Goal: Information Seeking & Learning: Learn about a topic

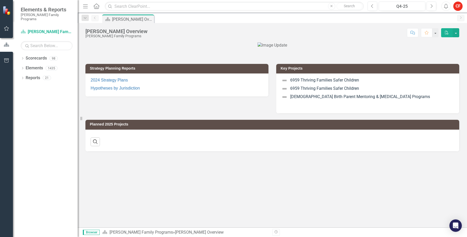
click at [85, 7] on icon "Menu" at bounding box center [85, 5] width 7 height 5
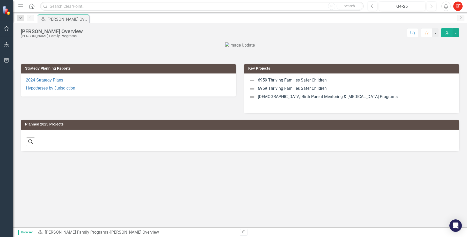
click at [23, 3] on button "Menu" at bounding box center [20, 6] width 7 height 9
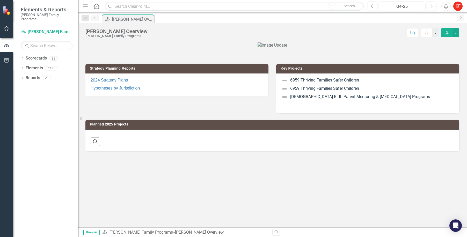
click at [23, 57] on icon "Dropdown" at bounding box center [23, 58] width 4 height 3
click at [23, 76] on div "Dropdown" at bounding box center [23, 78] width 4 height 4
click at [26, 93] on div "Dropdown Project Projects 1396" at bounding box center [50, 98] width 54 height 10
click at [25, 97] on icon "Dropdown" at bounding box center [25, 98] width 4 height 3
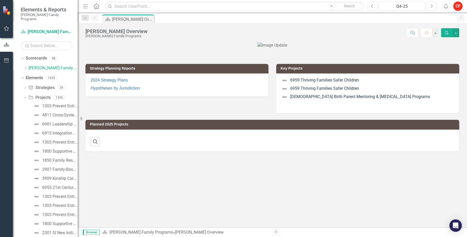
click at [26, 95] on div "Dropdown" at bounding box center [24, 97] width 4 height 4
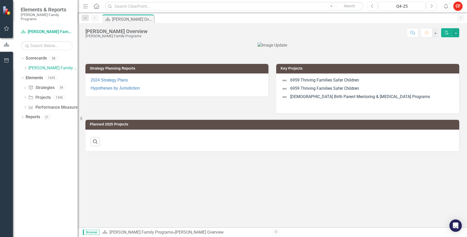
click at [27, 106] on div "Dropdown" at bounding box center [25, 108] width 4 height 4
click at [27, 105] on div "Dropdown Performance Measures Performance Measures 0" at bounding box center [50, 108] width 54 height 10
click at [22, 116] on icon "Dropdown" at bounding box center [23, 117] width 4 height 3
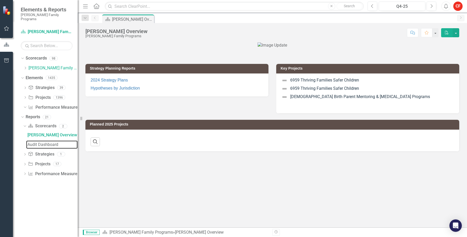
click at [47, 143] on link "Audit Dashboard" at bounding box center [51, 145] width 51 height 8
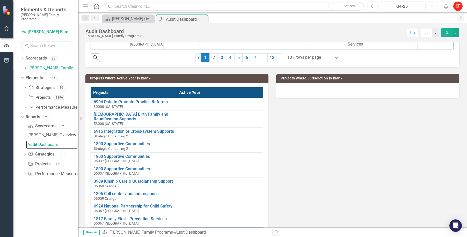
scroll to position [207, 0]
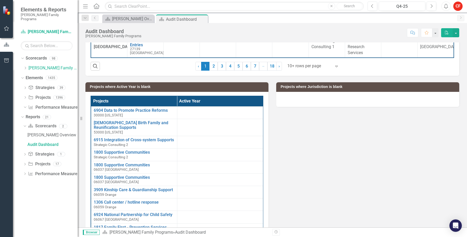
click at [42, 151] on link "Strategy Strategies" at bounding box center [41, 154] width 26 height 6
click at [24, 150] on div "Dropdown Strategy Strategies 1" at bounding box center [50, 155] width 55 height 10
click at [25, 153] on icon at bounding box center [24, 154] width 1 height 2
click at [39, 143] on div "Active Strategies Missing Outcomes 2025" at bounding box center [52, 145] width 50 height 5
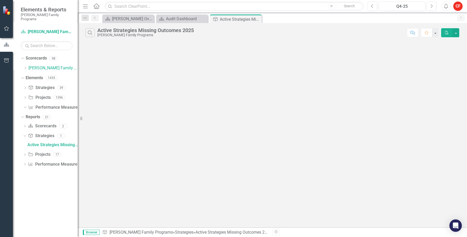
click at [24, 154] on icon "Dropdown" at bounding box center [25, 155] width 4 height 3
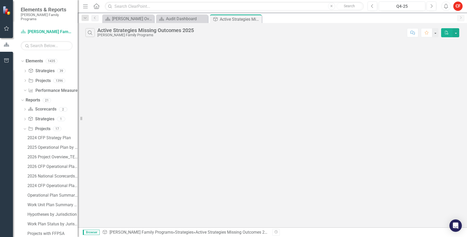
scroll to position [26, 0]
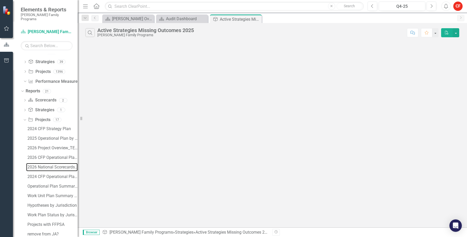
click at [53, 165] on div "2026 National Scorecards Template" at bounding box center [52, 167] width 50 height 5
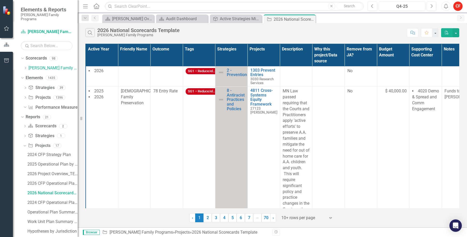
click at [143, 143] on td "African-American Family Preservation" at bounding box center [134, 189] width 32 height 204
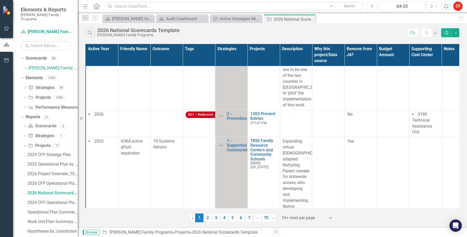
scroll to position [233, 0]
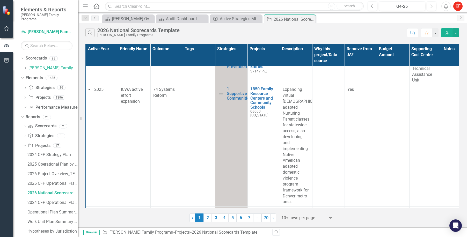
click at [26, 87] on icon "Dropdown" at bounding box center [25, 88] width 4 height 3
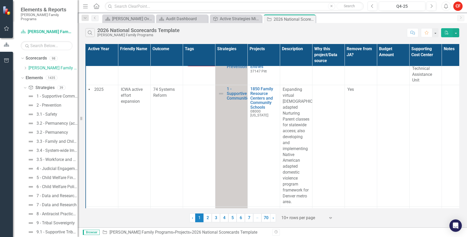
click at [26, 86] on div "Dropdown" at bounding box center [24, 88] width 4 height 4
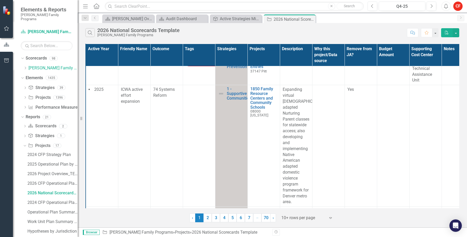
click at [25, 67] on icon "Dropdown" at bounding box center [25, 68] width 4 height 3
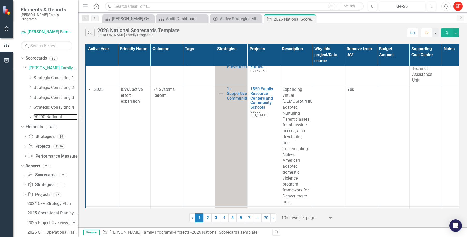
click at [38, 114] on link "90000 National" at bounding box center [56, 117] width 44 height 6
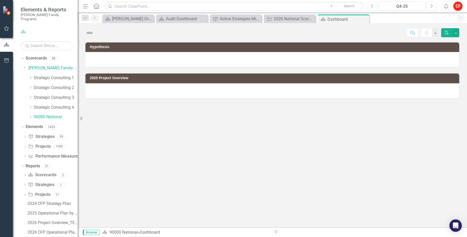
click at [23, 125] on icon "Dropdown" at bounding box center [21, 127] width 3 height 4
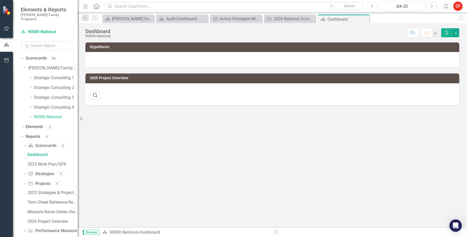
click at [23, 135] on icon "Dropdown" at bounding box center [21, 137] width 3 height 4
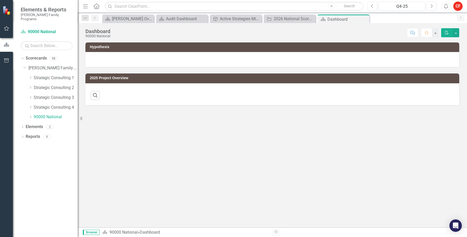
click at [22, 136] on icon "Dropdown" at bounding box center [23, 137] width 4 height 3
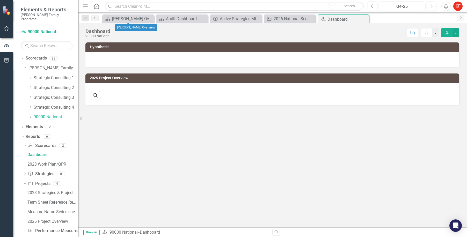
click at [0, 0] on icon "Close" at bounding box center [0, 0] width 0 height 0
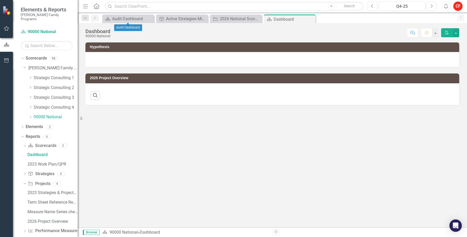
click at [0, 0] on icon "Close" at bounding box center [0, 0] width 0 height 0
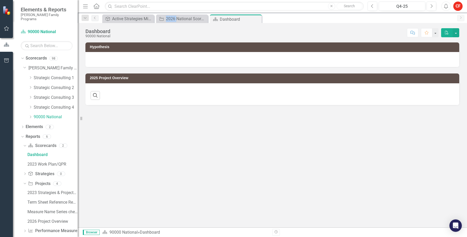
click at [0, 0] on icon "Close" at bounding box center [0, 0] width 0 height 0
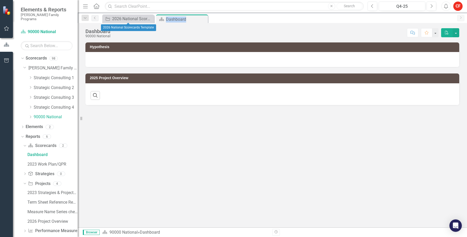
click at [0, 0] on icon "Close" at bounding box center [0, 0] width 0 height 0
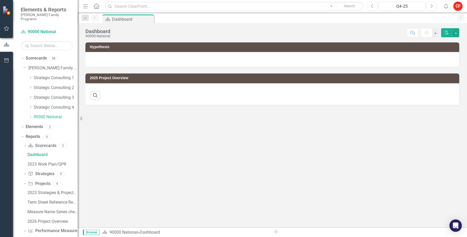
click at [148, 130] on div "Hypothesis 2025 Project Overview Search ‹ Previous › Next" at bounding box center [272, 134] width 389 height 185
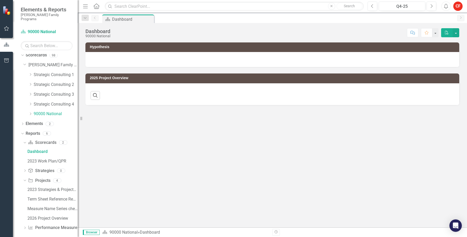
click at [25, 141] on icon "Dropdown" at bounding box center [24, 143] width 3 height 4
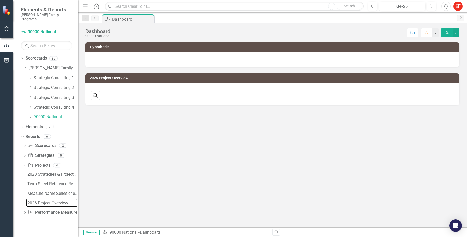
click at [39, 201] on div "2026 Project Overview" at bounding box center [52, 203] width 50 height 5
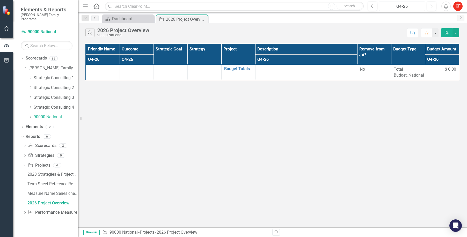
click at [422, 4] on div "Q4-25" at bounding box center [401, 6] width 43 height 6
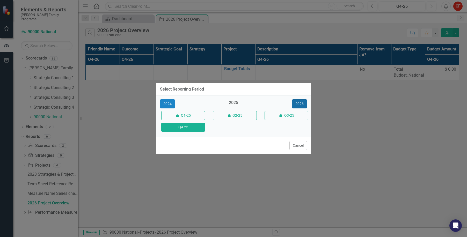
click at [294, 101] on button "2026" at bounding box center [299, 103] width 15 height 9
click at [196, 128] on button "Q4-26" at bounding box center [183, 127] width 44 height 9
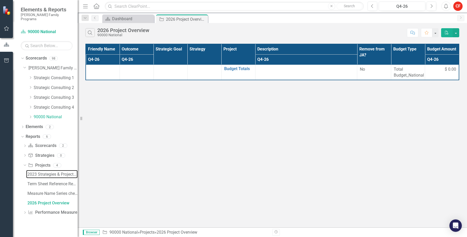
click at [62, 172] on div "2023 Strategies & Projects_National" at bounding box center [52, 174] width 50 height 5
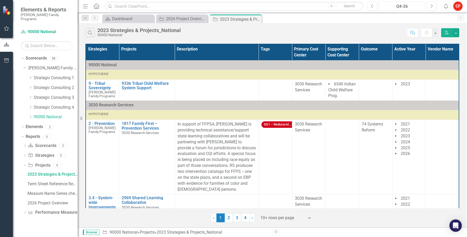
click at [411, 4] on div "Q4-26" at bounding box center [401, 6] width 43 height 6
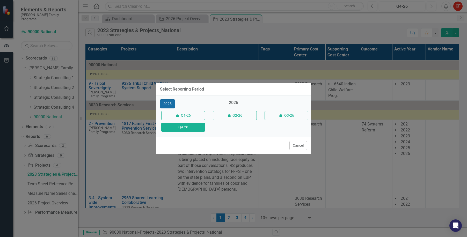
click at [170, 105] on button "2025" at bounding box center [167, 103] width 15 height 9
click at [191, 128] on button "Q4-25" at bounding box center [183, 127] width 44 height 9
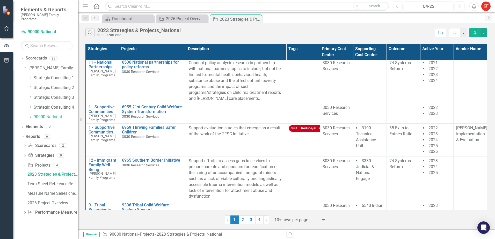
scroll to position [668, 0]
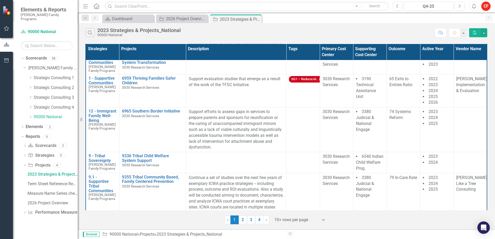
click at [291, 219] on div at bounding box center [296, 220] width 44 height 7
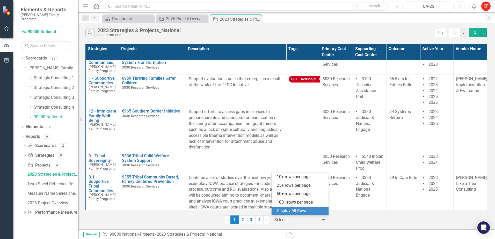
click at [292, 211] on div "Display All Rows" at bounding box center [301, 211] width 49 height 6
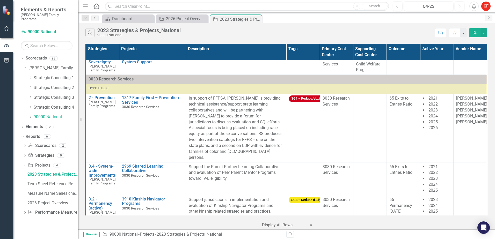
scroll to position [0, 0]
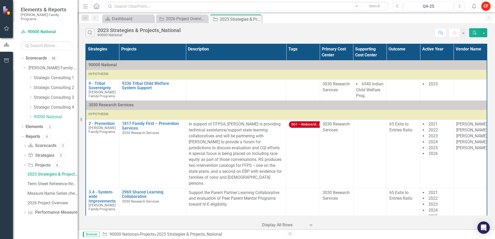
click at [381, 169] on td at bounding box center [369, 154] width 33 height 68
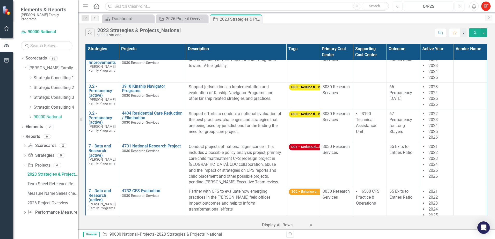
scroll to position [155, 0]
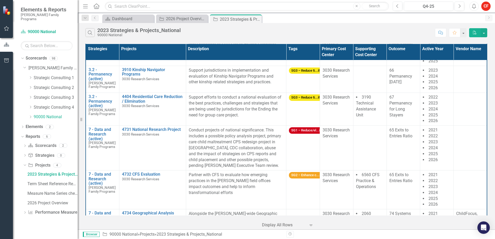
drag, startPoint x: 229, startPoint y: 128, endPoint x: 225, endPoint y: 134, distance: 6.8
click at [225, 134] on p "Conduct projects of national significance. This includes a possible policy anal…" at bounding box center [236, 147] width 95 height 41
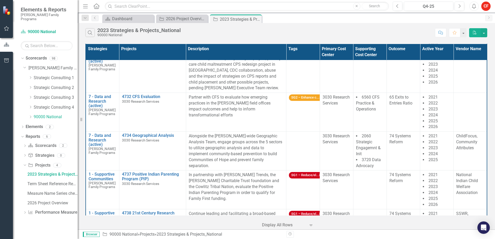
scroll to position [259, 0]
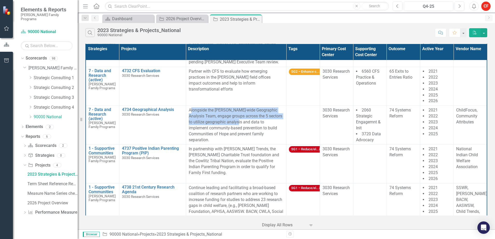
drag, startPoint x: 189, startPoint y: 104, endPoint x: 248, endPoint y: 117, distance: 60.3
click at [248, 117] on p "Alongside the Casey-wide Geographic Analysis Team, engage groups across the 5 s…" at bounding box center [236, 124] width 95 height 35
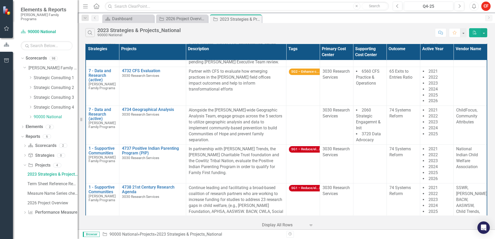
drag, startPoint x: 248, startPoint y: 117, endPoint x: 235, endPoint y: 122, distance: 13.6
click at [235, 122] on p "Alongside the Casey-wide Geographic Analysis Team, engage groups across the 5 s…" at bounding box center [236, 124] width 95 height 35
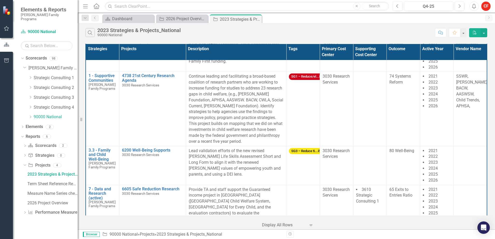
scroll to position [362, 0]
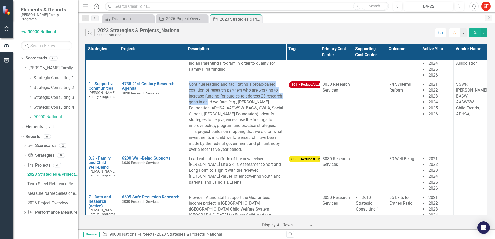
drag, startPoint x: 187, startPoint y: 78, endPoint x: 223, endPoint y: 98, distance: 41.1
click at [223, 98] on td "Continue leading and facilitating a broad-based coalition of research partners …" at bounding box center [236, 117] width 100 height 74
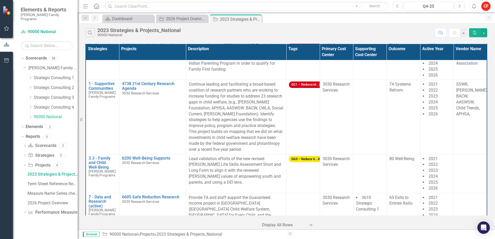
drag, startPoint x: 223, startPoint y: 98, endPoint x: 216, endPoint y: 109, distance: 13.1
click at [216, 109] on p "Continue leading and facilitating a broad-based coalition of research partners …" at bounding box center [236, 117] width 95 height 71
drag, startPoint x: 374, startPoint y: 223, endPoint x: 371, endPoint y: 222, distance: 3.0
click at [374, 223] on div "‹ Previous 1 (current) › Next Display All Rows Expand" at bounding box center [286, 223] width 402 height 13
click at [351, 223] on div "‹ Previous 1 (current) › Next Display All Rows Expand" at bounding box center [286, 223] width 402 height 13
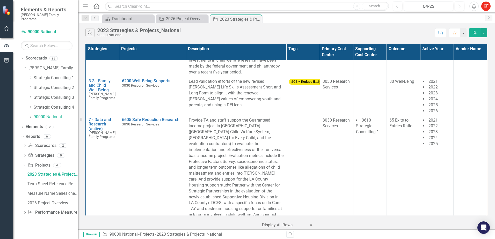
scroll to position [440, 0]
click at [358, 189] on td "3610 Strategic Consulting 1" at bounding box center [369, 176] width 33 height 122
click at [174, 160] on td "6605 Safe Reduction Research 3030 Research Services Link Open Element" at bounding box center [152, 176] width 67 height 122
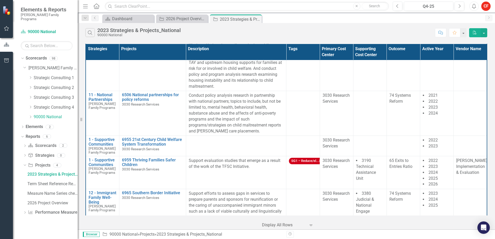
scroll to position [595, 0]
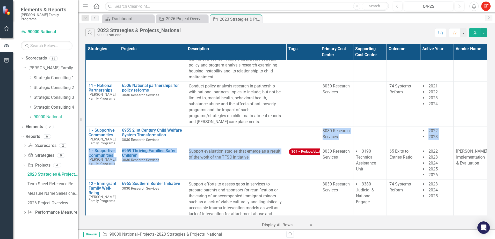
drag, startPoint x: 249, startPoint y: 147, endPoint x: 154, endPoint y: 132, distance: 96.3
drag, startPoint x: 154, startPoint y: 132, endPoint x: 210, endPoint y: 147, distance: 57.7
click at [210, 149] on p "Support evaluation studies that emerge as a result of the work of the TFSC Init…" at bounding box center [236, 155] width 95 height 12
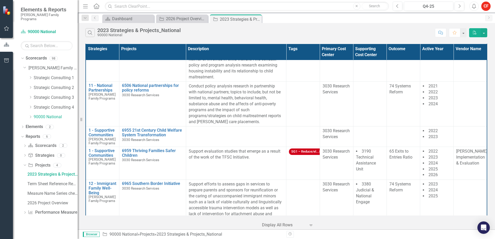
click at [346, 223] on div "‹ Previous 1 (current) › Next Display All Rows Expand" at bounding box center [286, 223] width 402 height 13
click at [384, 220] on div "‹ Previous 1 (current) › Next Display All Rows Expand" at bounding box center [286, 223] width 402 height 13
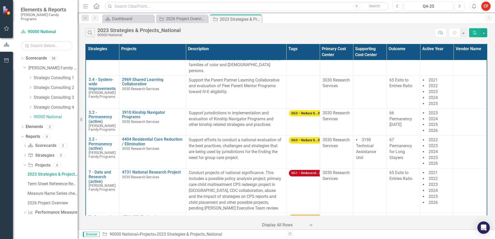
scroll to position [104, 0]
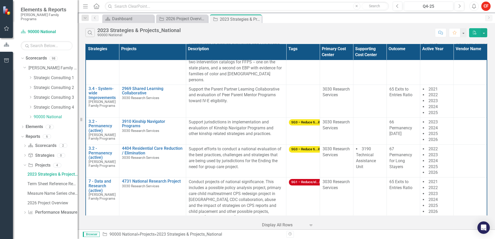
click at [466, 158] on td at bounding box center [469, 161] width 33 height 33
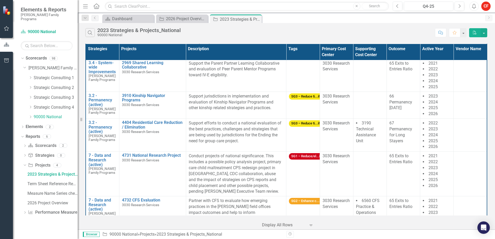
click at [207, 220] on div "‹ Previous 1 (current) › Next Display All Rows Expand" at bounding box center [286, 223] width 402 height 13
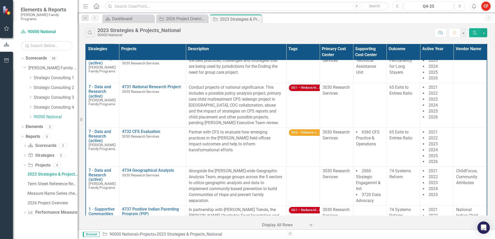
scroll to position [207, 0]
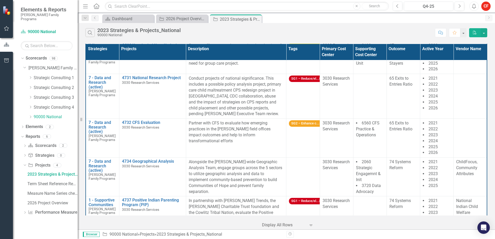
click at [332, 31] on div "Search 2023 Strategies & Projects_National 90000 National" at bounding box center [258, 32] width 347 height 9
click at [205, 32] on div "Search 2023 Strategies & Projects_National 90000 National" at bounding box center [258, 32] width 347 height 9
click at [211, 36] on div "Search 2023 Strategies & Projects_National 90000 National" at bounding box center [258, 32] width 347 height 9
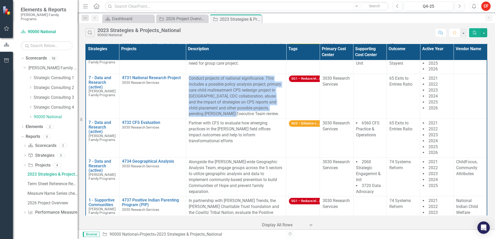
drag, startPoint x: 188, startPoint y: 71, endPoint x: 214, endPoint y: 111, distance: 47.8
click at [214, 111] on td "Conduct projects of national significance. This includes a possible policy anal…" at bounding box center [236, 96] width 100 height 45
drag, startPoint x: 214, startPoint y: 111, endPoint x: 193, endPoint y: 94, distance: 26.9
click at [193, 94] on p "Conduct projects of national significance. This includes a possible policy anal…" at bounding box center [236, 96] width 95 height 41
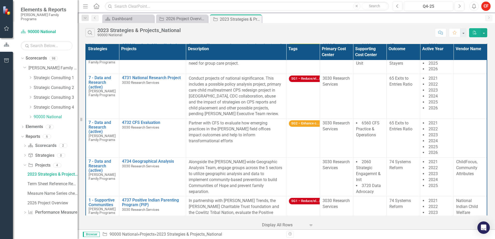
click at [174, 97] on td "4731 National Research Project 3030 Research Services Link Open Element" at bounding box center [152, 96] width 67 height 45
drag, startPoint x: 189, startPoint y: 89, endPoint x: 243, endPoint y: 89, distance: 53.6
click at [243, 89] on p "Conduct projects of national significance. This includes a possible policy anal…" at bounding box center [236, 96] width 95 height 41
drag, startPoint x: 243, startPoint y: 89, endPoint x: 235, endPoint y: 100, distance: 13.7
click at [235, 100] on p "Conduct projects of national significance. This includes a possible policy anal…" at bounding box center [236, 96] width 95 height 41
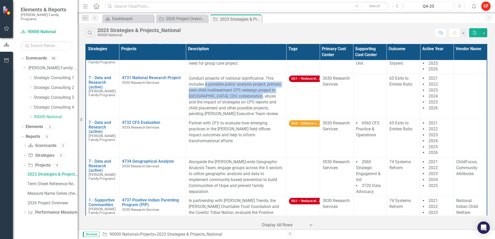
drag, startPoint x: 212, startPoint y: 81, endPoint x: 255, endPoint y: 92, distance: 44.9
click at [256, 92] on p "Conduct projects of national significance. This includes a possible policy anal…" at bounding box center [236, 96] width 95 height 41
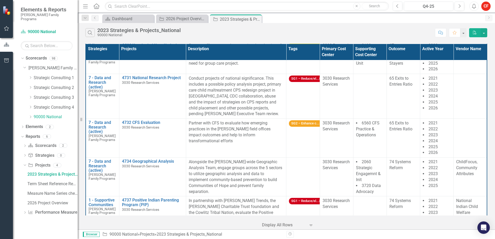
click at [207, 103] on p "Conduct projects of national significance. This includes a possible policy anal…" at bounding box center [236, 96] width 95 height 41
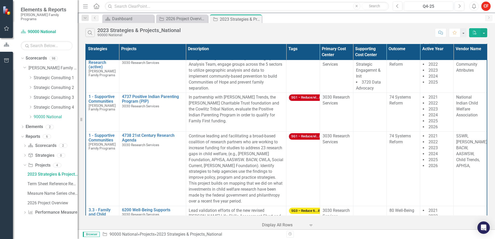
scroll to position [336, 0]
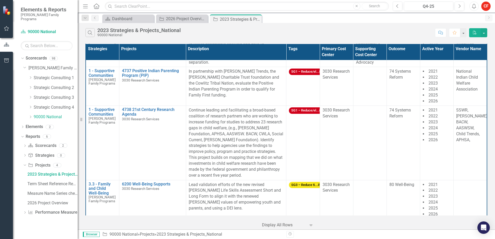
click at [366, 223] on div "‹ Previous 1 (current) › Next Display All Rows Expand" at bounding box center [286, 223] width 402 height 13
drag, startPoint x: 204, startPoint y: 223, endPoint x: 205, endPoint y: 219, distance: 3.9
click at [204, 223] on div "‹ Previous 1 (current) › Next Display All Rows Expand" at bounding box center [286, 223] width 402 height 13
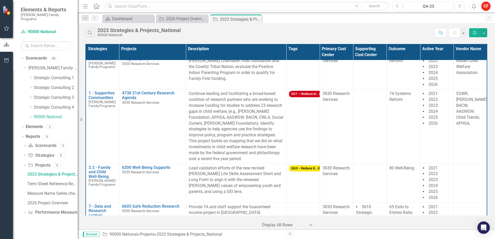
scroll to position [362, 0]
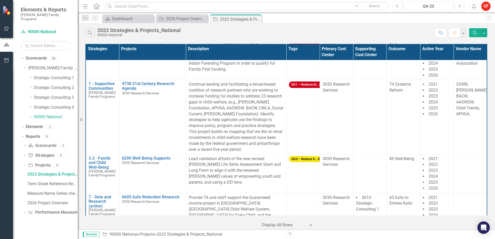
click at [178, 99] on td "4738 21st Century Research Agenda 3030 Research Services Link Open Element" at bounding box center [152, 117] width 67 height 74
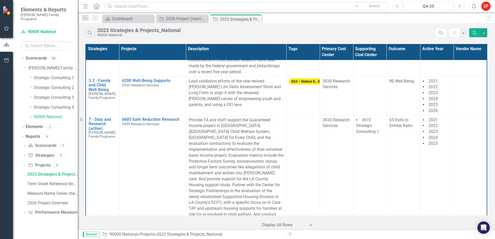
scroll to position [466, 0]
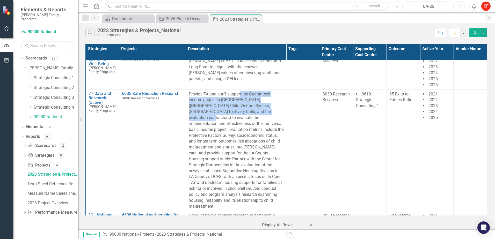
drag, startPoint x: 239, startPoint y: 88, endPoint x: 257, endPoint y: 108, distance: 26.4
click at [257, 108] on p "Provide TA and staff support the Guaranteed income project in San Diego County …" at bounding box center [236, 150] width 95 height 118
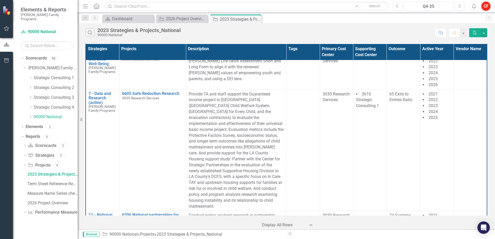
click at [222, 127] on p "Provide TA and staff support the Guaranteed income project in San Diego County …" at bounding box center [236, 150] width 95 height 118
drag, startPoint x: 401, startPoint y: 147, endPoint x: 394, endPoint y: 148, distance: 7.1
click at [401, 147] on td "65 Exits to Entries Ratio" at bounding box center [402, 151] width 33 height 122
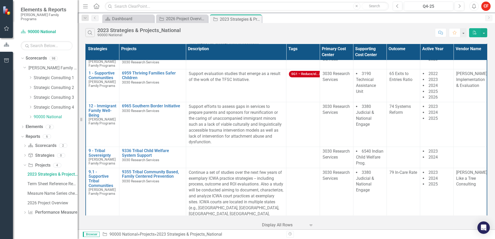
scroll to position [647, 0]
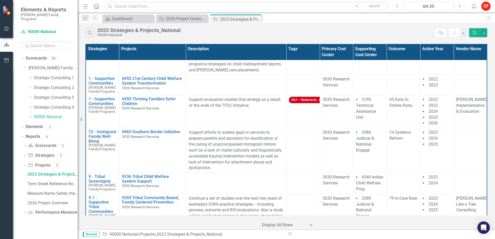
click at [265, 173] on td at bounding box center [236, 183] width 100 height 21
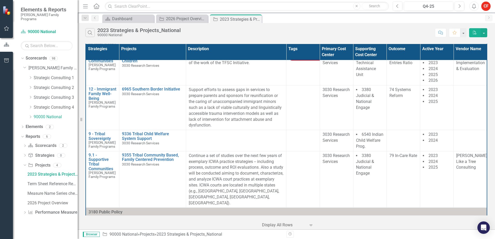
scroll to position [699, 0]
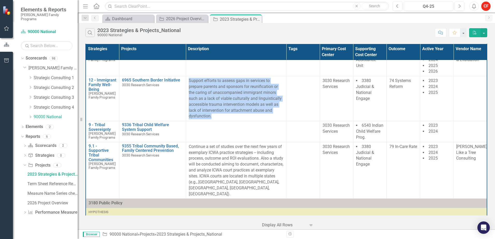
drag, startPoint x: 187, startPoint y: 70, endPoint x: 222, endPoint y: 103, distance: 47.8
click at [222, 103] on td "Support efforts to assess gaps in services to prepare parents and sponsors for …" at bounding box center [236, 98] width 100 height 45
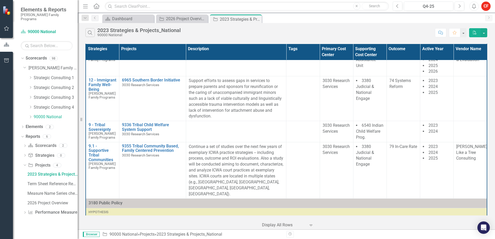
click at [168, 84] on td "6965 Southern Border Initiative 3030 Research Services Link Open Element" at bounding box center [152, 98] width 67 height 45
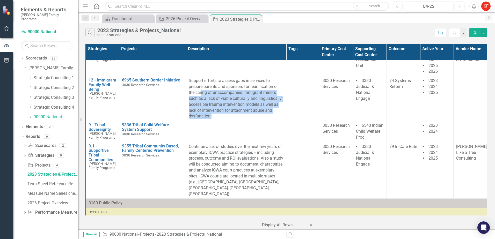
drag, startPoint x: 212, startPoint y: 102, endPoint x: 200, endPoint y: 78, distance: 26.6
click at [200, 78] on p "Support efforts to assess gaps in services to prepare parents and sponsors for …" at bounding box center [236, 98] width 95 height 41
drag, startPoint x: 200, startPoint y: 78, endPoint x: 213, endPoint y: 103, distance: 27.8
click at [213, 103] on p "Support efforts to assess gaps in services to prepare parents and sponsors for …" at bounding box center [236, 98] width 95 height 41
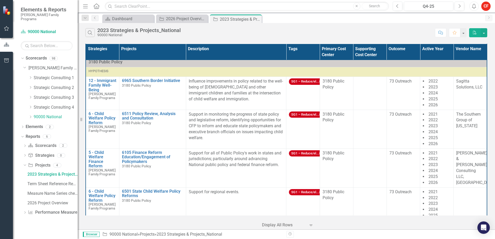
scroll to position [828, 0]
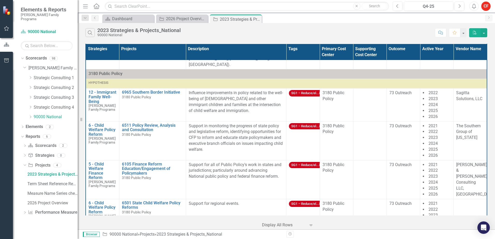
drag, startPoint x: 394, startPoint y: 210, endPoint x: 391, endPoint y: 214, distance: 5.3
click at [392, 213] on div "Strategies Projects Description Tags Primary Cost Center Supporting Cost Center…" at bounding box center [286, 130] width 402 height 172
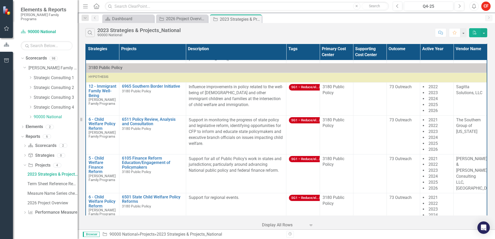
click at [240, 164] on td "Support for all of Public Policy's work in states and jurisdictions; particular…" at bounding box center [236, 173] width 100 height 39
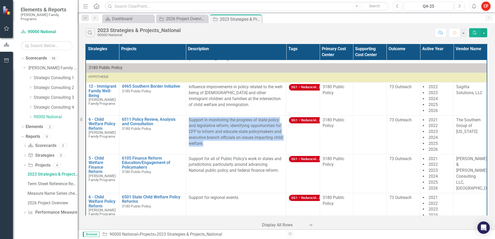
drag, startPoint x: 188, startPoint y: 95, endPoint x: 218, endPoint y: 123, distance: 40.8
click at [218, 123] on p "Support in monitoring the progress of state policy and legislative reform, iden…" at bounding box center [236, 131] width 95 height 29
click at [217, 122] on p "Support in monitoring the progress of state policy and legislative reform, iden…" at bounding box center [236, 131] width 95 height 29
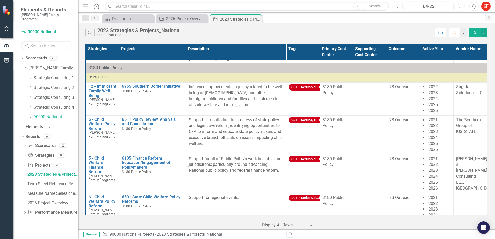
click at [415, 33] on div "Search 2023 Strategies & Projects_National 90000 National" at bounding box center [258, 32] width 347 height 9
click at [275, 193] on td "Support for regional events." at bounding box center [236, 212] width 100 height 39
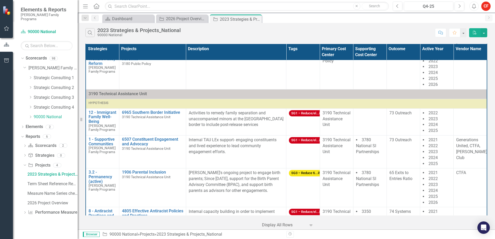
scroll to position [989, 0]
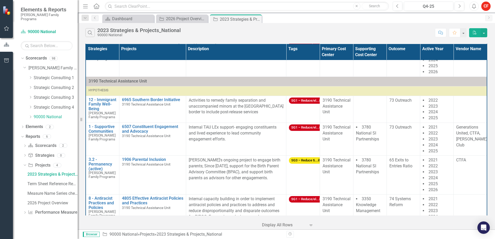
click at [255, 124] on p "Internal TAU LEx support- engaging constituents and lived experience to lead co…" at bounding box center [236, 133] width 95 height 18
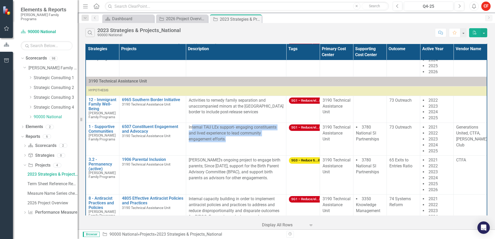
drag, startPoint x: 192, startPoint y: 103, endPoint x: 254, endPoint y: 118, distance: 64.4
click at [254, 124] on p "Internal TAU LEx support- engaging constituents and lived experience to lead co…" at bounding box center [236, 133] width 95 height 18
drag, startPoint x: 254, startPoint y: 118, endPoint x: 247, endPoint y: 129, distance: 13.2
click at [247, 129] on td "Internal TAU LEx support- engaging constituents and lived experience to lead co…" at bounding box center [236, 139] width 100 height 33
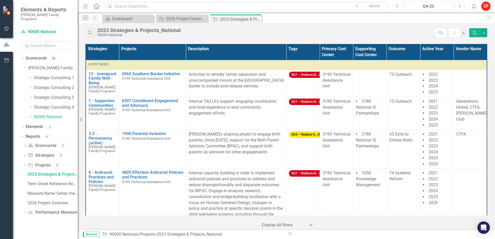
scroll to position [1041, 0]
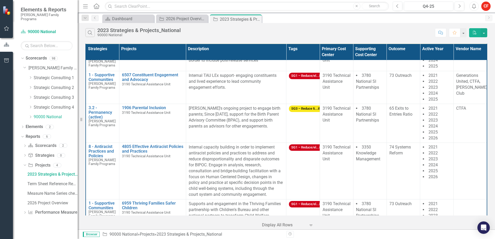
click at [412, 220] on div "‹ Previous 1 (current) › Next Display All Rows Expand" at bounding box center [286, 223] width 402 height 13
click at [182, 220] on div "‹ Previous 1 (current) › Next Display All Rows Expand" at bounding box center [286, 223] width 402 height 13
click at [221, 223] on div "‹ Previous 1 (current) › Next Display All Rows Expand" at bounding box center [286, 223] width 402 height 13
click at [242, 218] on div "‹ Previous 1 (current) › Next Display All Rows Expand" at bounding box center [286, 223] width 402 height 13
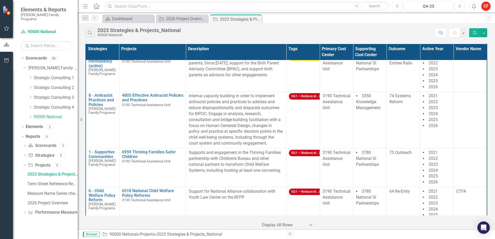
scroll to position [1093, 0]
drag, startPoint x: 467, startPoint y: 144, endPoint x: 455, endPoint y: 148, distance: 12.6
click at [467, 148] on td at bounding box center [469, 167] width 33 height 39
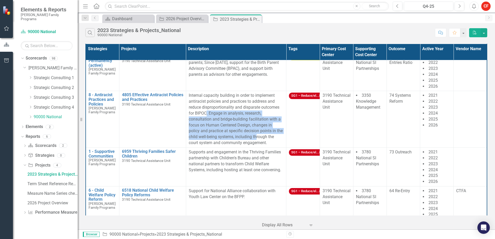
drag, startPoint x: 206, startPoint y: 93, endPoint x: 263, endPoint y: 112, distance: 60.3
click at [263, 112] on p "Internal capacity building in order to implement antiracist policies and practi…" at bounding box center [236, 119] width 95 height 53
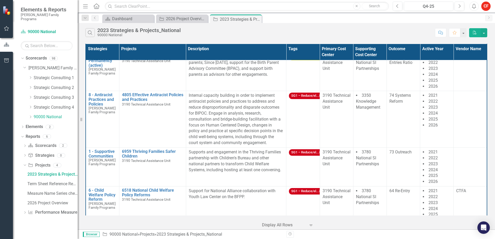
drag, startPoint x: 263, startPoint y: 112, endPoint x: 269, endPoint y: 119, distance: 9.4
click at [269, 119] on p "Internal capacity building in order to implement antiracist policies and practi…" at bounding box center [236, 119] width 95 height 53
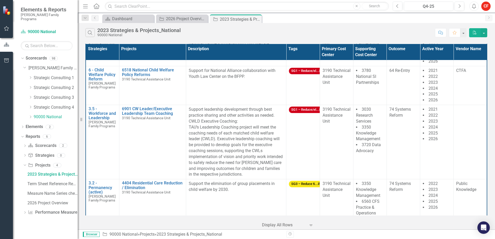
scroll to position [1222, 0]
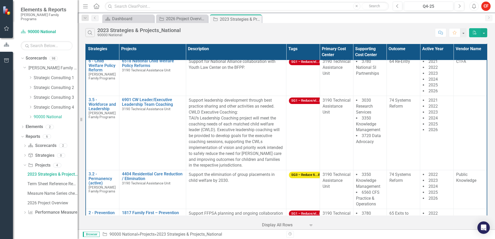
click at [401, 28] on div "Search 2023 Strategies & Projects_National 90000 National Comment Favorite PDF" at bounding box center [286, 31] width 417 height 17
click at [403, 29] on div "Search 2023 Strategies & Projects_National 90000 National" at bounding box center [258, 32] width 347 height 9
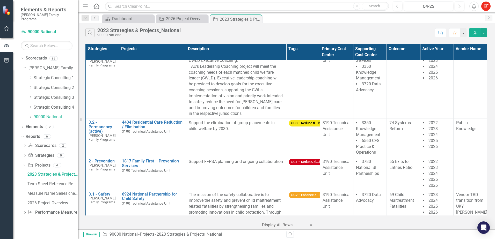
scroll to position [1300, 0]
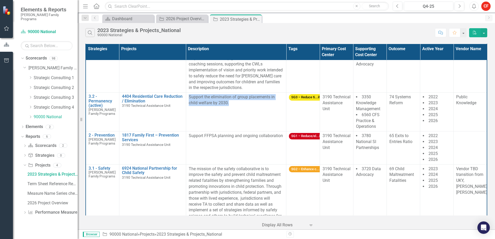
drag, startPoint x: 188, startPoint y: 74, endPoint x: 232, endPoint y: 79, distance: 44.0
click at [232, 94] on p "Support the elimination of group placements in child welfare by 2030." at bounding box center [236, 100] width 95 height 12
drag, startPoint x: 232, startPoint y: 79, endPoint x: 233, endPoint y: 86, distance: 7.5
click at [233, 93] on td "Support the elimination of group placements in child welfare by 2030." at bounding box center [236, 112] width 100 height 39
click at [239, 96] on td "Support the elimination of group placements in child welfare by 2030." at bounding box center [236, 112] width 100 height 39
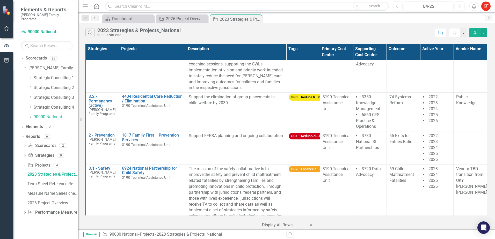
click at [236, 29] on div "Search 2023 Strategies & Projects_National 90000 National" at bounding box center [258, 32] width 347 height 9
click at [176, 17] on div "2026 Project Overview" at bounding box center [186, 19] width 41 height 6
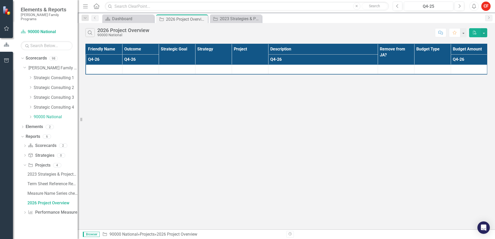
click at [0, 0] on icon "Close" at bounding box center [0, 0] width 0 height 0
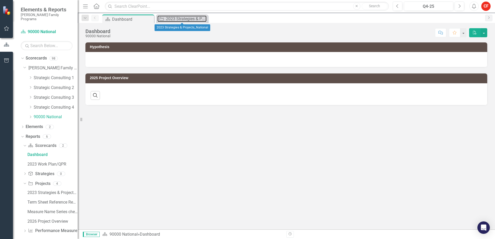
click at [174, 21] on div "2023 Strategies & Projects_National" at bounding box center [186, 19] width 41 height 6
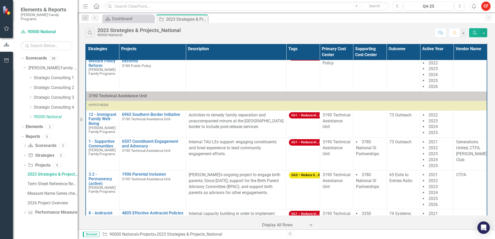
scroll to position [983, 0]
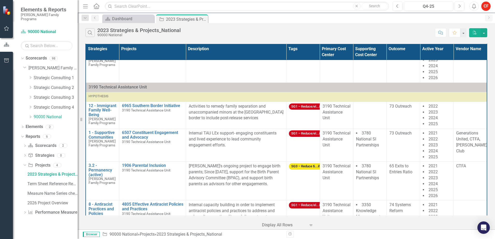
click at [291, 162] on td "SG3 – Reduce ti...ily" at bounding box center [302, 181] width 33 height 39
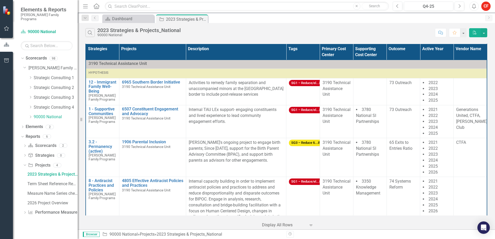
scroll to position [1009, 0]
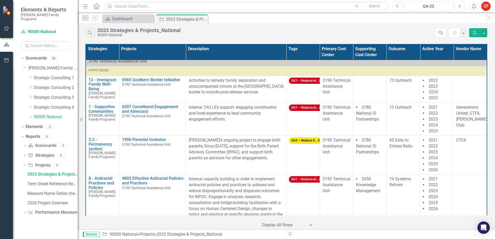
click at [344, 194] on td "3190 Technical Assistance Unit" at bounding box center [336, 203] width 33 height 57
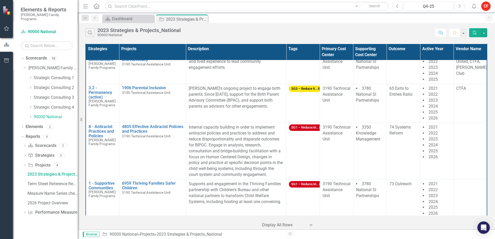
scroll to position [1113, 0]
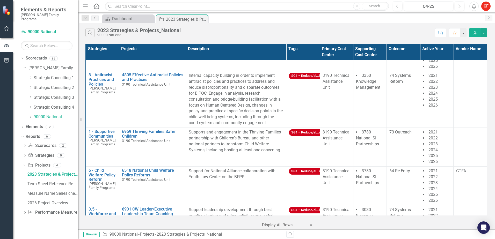
click at [347, 88] on td "3190 Technical Assistance Unit" at bounding box center [336, 99] width 33 height 57
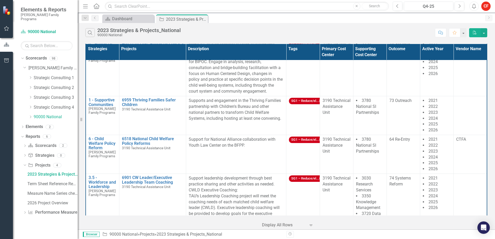
scroll to position [1190, 0]
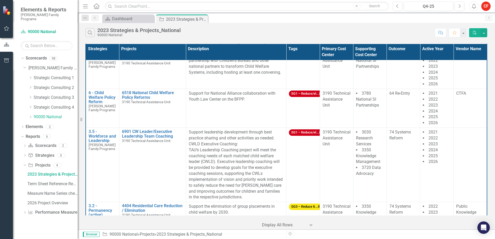
drag, startPoint x: 238, startPoint y: 119, endPoint x: 185, endPoint y: 110, distance: 53.1
click at [186, 128] on td "Support leadership development through best practice sharing and other activiti…" at bounding box center [236, 165] width 100 height 74
drag, startPoint x: 185, startPoint y: 110, endPoint x: 206, endPoint y: 122, distance: 24.5
click at [206, 129] on p "Support leadership development through best practice sharing and other activiti…" at bounding box center [236, 164] width 95 height 71
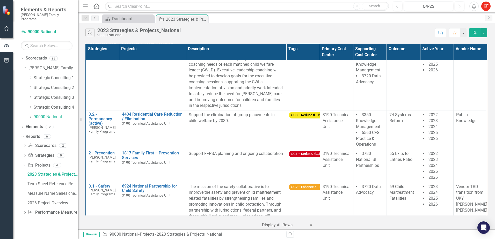
scroll to position [1294, 0]
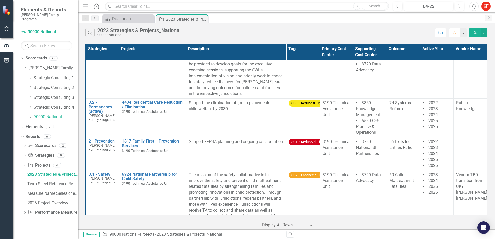
click at [248, 35] on div "Search 2023 Strategies & Projects_National 90000 National" at bounding box center [258, 32] width 347 height 9
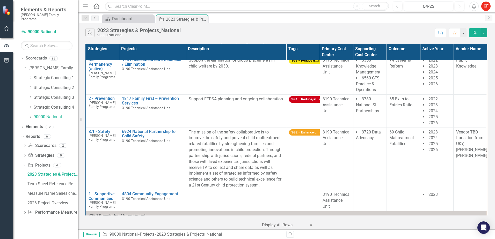
scroll to position [1346, 0]
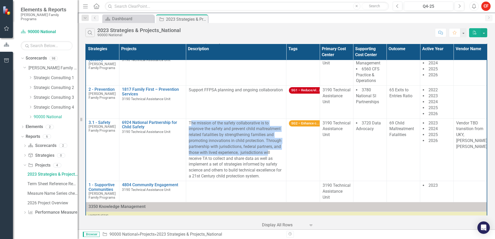
drag, startPoint x: 190, startPoint y: 98, endPoint x: 268, endPoint y: 127, distance: 83.4
click at [268, 127] on p "The mission of the safety collaborative is to improve the safety and prevent ch…" at bounding box center [236, 149] width 95 height 59
drag, startPoint x: 268, startPoint y: 127, endPoint x: 235, endPoint y: 129, distance: 32.7
click at [235, 129] on p "The mission of the safety collaborative is to improve the safety and prevent ch…" at bounding box center [236, 149] width 95 height 59
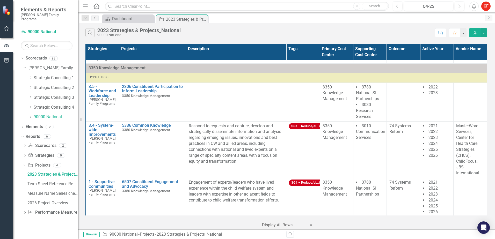
scroll to position [1475, 0]
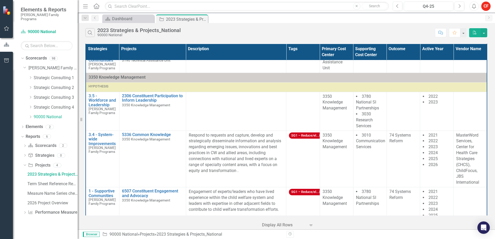
click at [358, 197] on td "3780 National SI Partnerships" at bounding box center [369, 206] width 33 height 39
click at [360, 112] on span "3030 Research Services" at bounding box center [364, 120] width 17 height 17
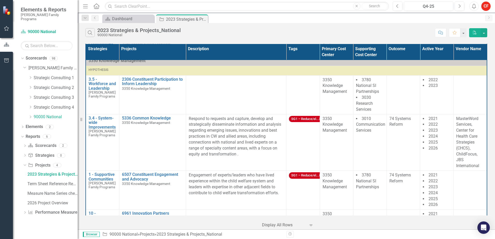
scroll to position [1501, 0]
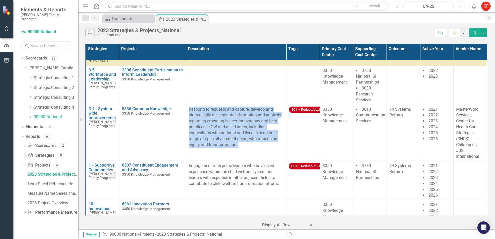
drag, startPoint x: 239, startPoint y: 132, endPoint x: 189, endPoint y: 90, distance: 65.7
click at [189, 105] on td "Respond to requests and capture, develop and strategically disseminate informat…" at bounding box center [236, 133] width 100 height 57
click at [239, 129] on p "Respond to requests and capture, develop and strategically disseminate informat…" at bounding box center [236, 127] width 95 height 41
click at [247, 130] on td "Respond to requests and capture, develop and strategically disseminate informat…" at bounding box center [236, 133] width 100 height 57
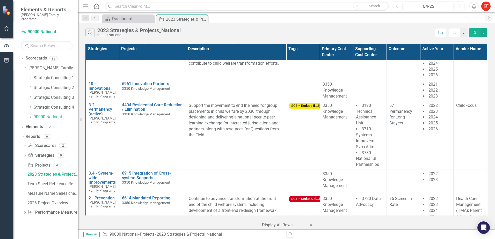
scroll to position [1630, 0]
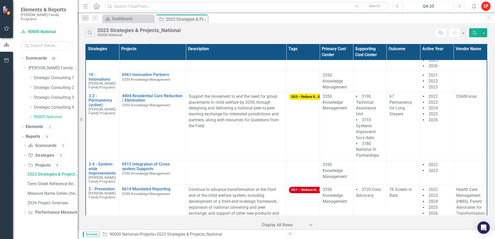
click at [229, 113] on td "Support the movement to end the need for group placements in child welfare by 2…" at bounding box center [236, 126] width 100 height 68
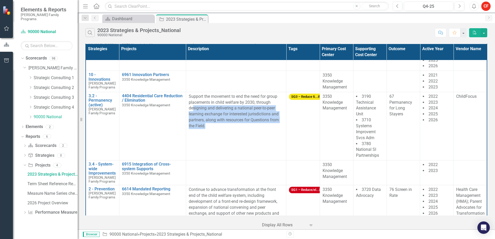
drag, startPoint x: 197, startPoint y: 96, endPoint x: 191, endPoint y: 89, distance: 8.9
click at [191, 94] on p "Support the movement to end the need for group placements in child welfare by 2…" at bounding box center [236, 111] width 95 height 35
drag, startPoint x: 191, startPoint y: 89, endPoint x: 219, endPoint y: 106, distance: 32.7
click at [219, 106] on p "Support the movement to end the need for group placements in child welfare by 2…" at bounding box center [236, 111] width 95 height 35
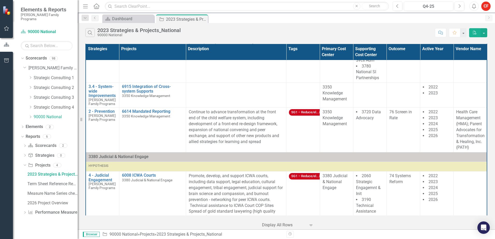
scroll to position [1734, 0]
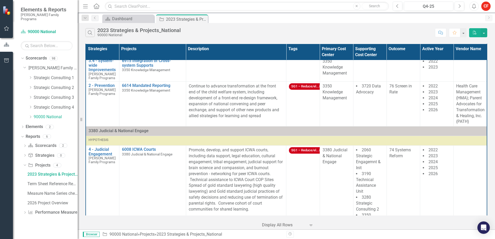
drag, startPoint x: 396, startPoint y: 172, endPoint x: 396, endPoint y: 169, distance: 2.6
click at [396, 172] on td "74 Systems Reform" at bounding box center [402, 239] width 33 height 187
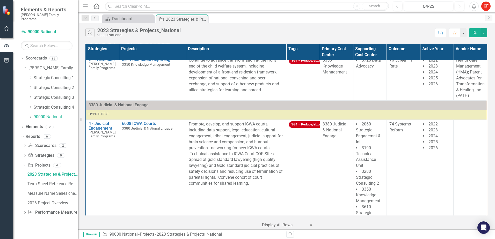
scroll to position [1785, 0]
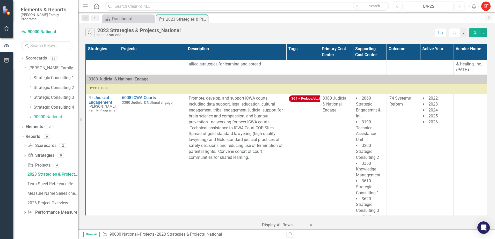
click at [194, 155] on td "Promote, develop, and support ICWA courts, including data support, legal educat…" at bounding box center [236, 187] width 100 height 187
click at [286, 111] on td "SG1 – Reduce/el...ion" at bounding box center [302, 187] width 33 height 187
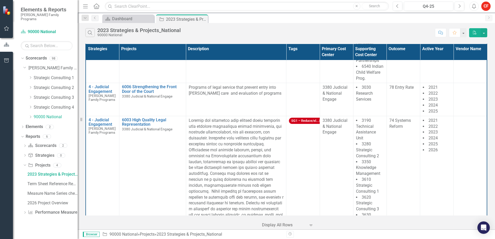
scroll to position [1967, 0]
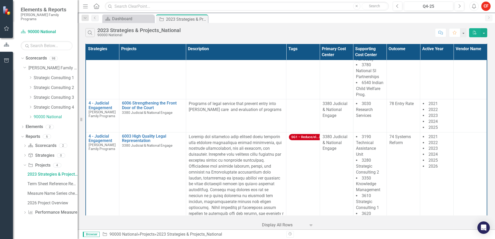
click at [316, 172] on td "SG1 – Reduce/el...ion" at bounding box center [302, 207] width 33 height 151
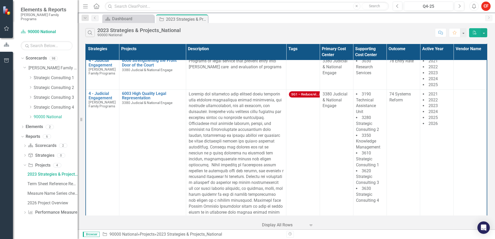
scroll to position [2018, 0]
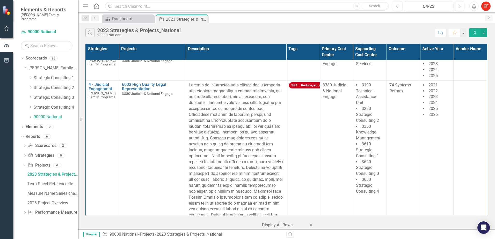
click at [301, 27] on div "Search 2023 Strategies & Projects_National 90000 National Comment Favorite PDF" at bounding box center [286, 31] width 417 height 17
click at [190, 134] on p at bounding box center [236, 156] width 95 height 148
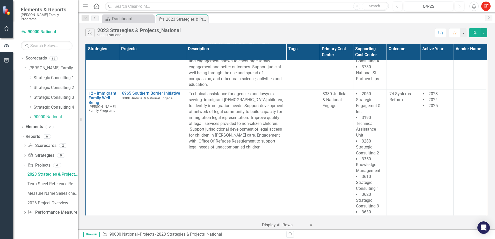
scroll to position [2303, 0]
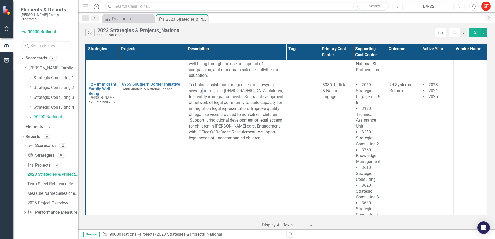
click at [200, 82] on p "Technical assistance for agencies and lawyers serving immigrant non-citizen chi…" at bounding box center [236, 111] width 95 height 59
click at [202, 93] on p "Technical assistance for agencies and lawyers serving immigrant non-citizen chi…" at bounding box center [236, 111] width 95 height 59
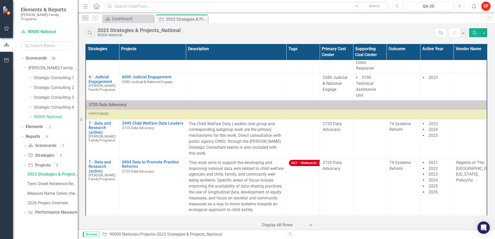
scroll to position [2458, 0]
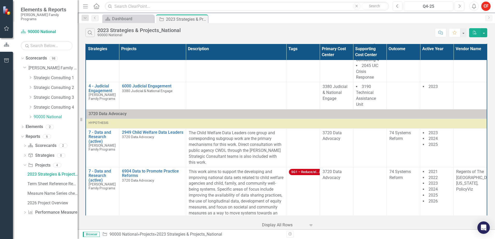
click at [342, 128] on td "3720 Data Advocacy" at bounding box center [336, 147] width 33 height 39
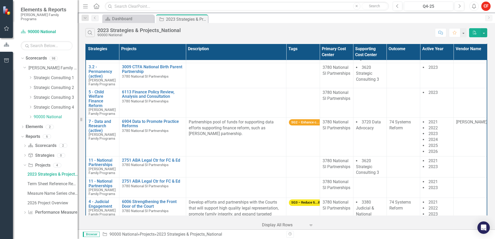
scroll to position [2795, 0]
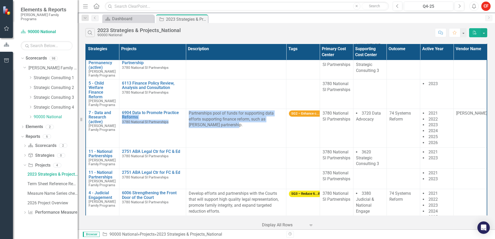
drag, startPoint x: 218, startPoint y: 95, endPoint x: 184, endPoint y: 85, distance: 35.1
click at [184, 109] on tr "7 - Data and Research (active) Casey Family Programs Link Open Element 6904 Dat…" at bounding box center [286, 128] width 401 height 39
drag, startPoint x: 184, startPoint y: 85, endPoint x: 213, endPoint y: 98, distance: 31.8
click at [213, 110] on p "Partnerships pool of funds for supporting data efforts supporting finance refor…" at bounding box center [236, 119] width 95 height 18
click at [220, 109] on td "Partnerships pool of funds for supporting data efforts supporting finance refor…" at bounding box center [236, 128] width 100 height 39
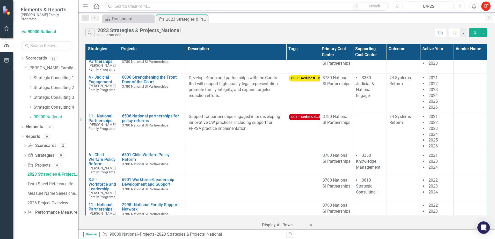
scroll to position [2818, 0]
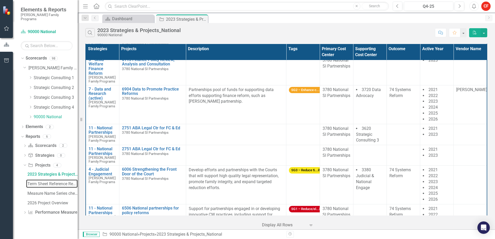
click at [51, 182] on div "Term Sheet Reference Report_National" at bounding box center [52, 184] width 50 height 5
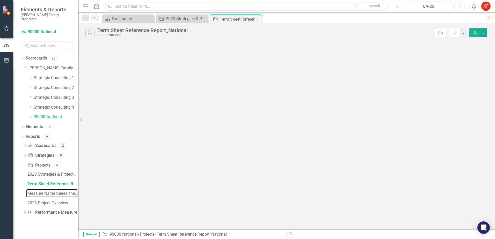
click at [53, 191] on div "Measure Name Series check_TEST" at bounding box center [52, 193] width 50 height 5
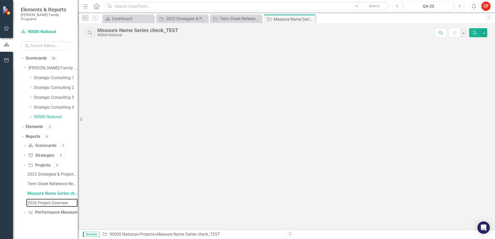
click at [57, 201] on div "2026 Project Overview" at bounding box center [52, 203] width 50 height 5
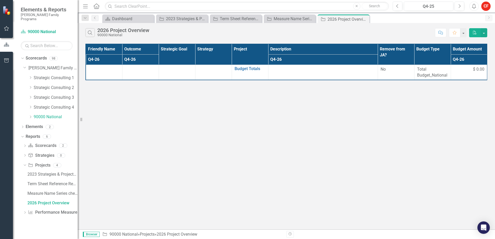
click at [26, 145] on icon "Dropdown" at bounding box center [25, 146] width 4 height 3
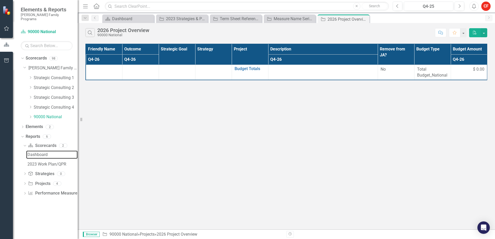
click at [35, 152] on div "Dashboard" at bounding box center [52, 154] width 50 height 5
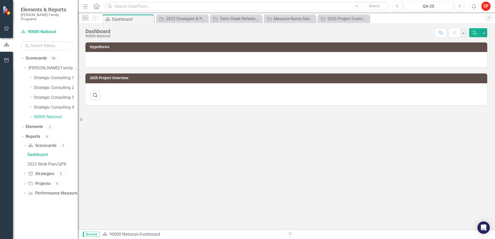
click at [24, 192] on div "Dropdown" at bounding box center [25, 194] width 4 height 4
click at [26, 156] on div "Dropdown Strategy Strategies 0" at bounding box center [50, 156] width 55 height 10
click at [26, 164] on icon "Dropdown" at bounding box center [25, 165] width 4 height 3
click at [49, 201] on div "2026 Project Overview" at bounding box center [52, 203] width 50 height 5
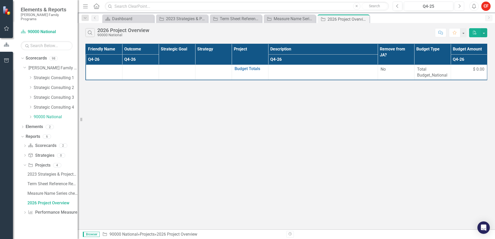
click at [457, 5] on button "Next" at bounding box center [459, 6] width 10 height 9
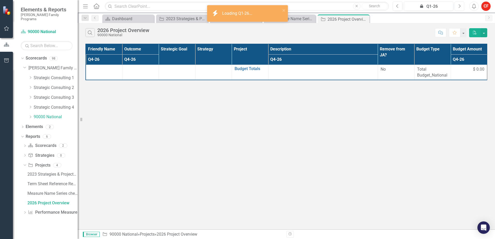
click at [457, 4] on button "Next" at bounding box center [459, 6] width 10 height 9
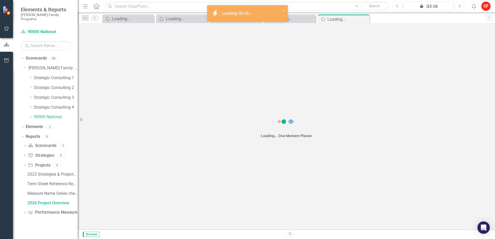
click at [457, 5] on button "Next" at bounding box center [459, 6] width 10 height 9
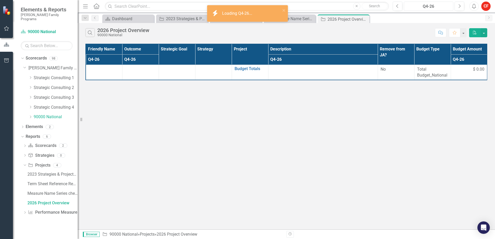
click at [437, 4] on div "Q4-26" at bounding box center [428, 6] width 46 height 6
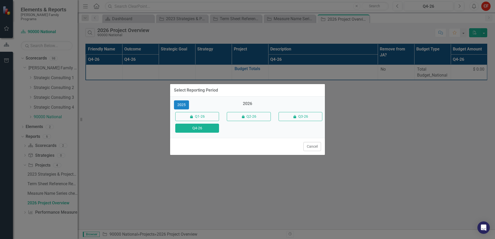
click at [319, 145] on button "Cancel" at bounding box center [312, 146] width 18 height 9
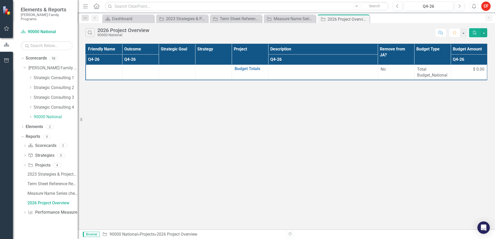
click at [391, 127] on div "Search 2026 Project Overview 90000 National Comment Favorite PDF Friendly Name …" at bounding box center [286, 126] width 417 height 206
click at [43, 114] on link "90000 National" at bounding box center [56, 117] width 44 height 6
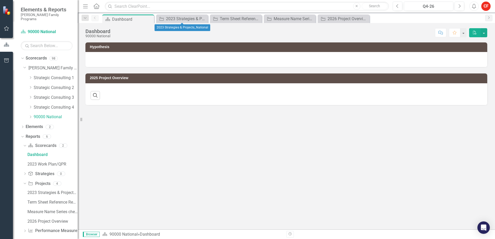
click at [0, 0] on icon "Close" at bounding box center [0, 0] width 0 height 0
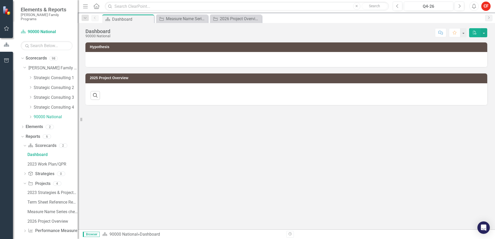
click at [0, 0] on icon "Close" at bounding box center [0, 0] width 0 height 0
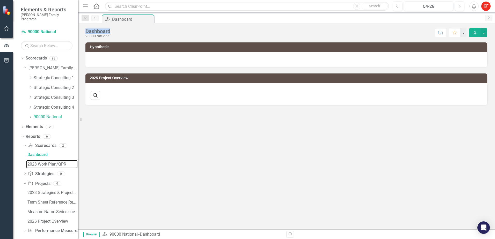
click at [50, 162] on div "2023 Work Plan/QPR" at bounding box center [52, 164] width 50 height 5
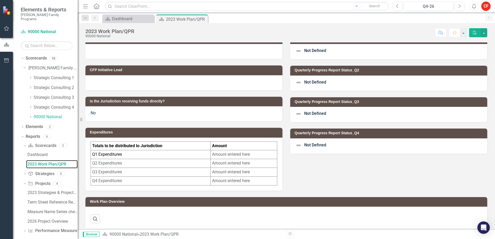
scroll to position [12, 0]
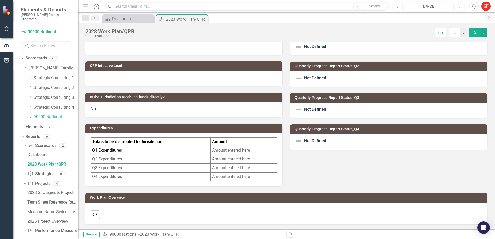
click at [97, 213] on button "Search" at bounding box center [95, 214] width 9 height 9
click at [95, 216] on icon "Close" at bounding box center [95, 214] width 6 height 5
click at [43, 189] on div "2023 Strategies & Projects_National" at bounding box center [52, 191] width 50 height 5
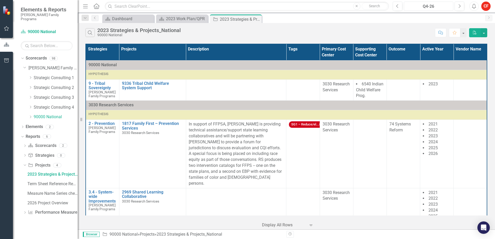
click at [427, 6] on div "Q4-26" at bounding box center [428, 6] width 46 height 6
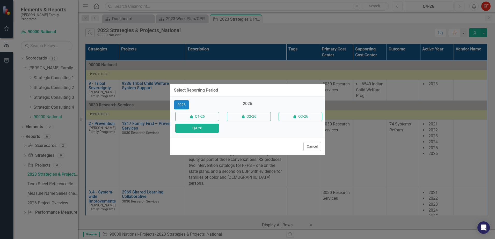
click at [276, 68] on div "Select Reporting Period 2025 2026 icon.lock Q1-26 icon.lock Q2-26 icon.lock Q3-…" at bounding box center [247, 119] width 155 height 239
click at [315, 153] on div "Cancel" at bounding box center [247, 146] width 155 height 17
click at [315, 147] on button "Cancel" at bounding box center [312, 146] width 18 height 9
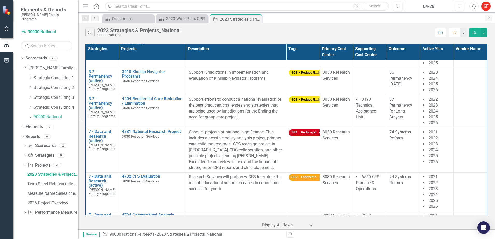
scroll to position [155, 0]
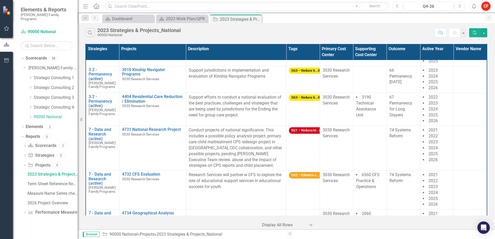
click at [202, 127] on p "Conduct projects of national significance. This includes a possible policy anal…" at bounding box center [236, 147] width 95 height 41
click at [215, 126] on td "Conduct projects of national significance. This includes a possible policy anal…" at bounding box center [236, 148] width 100 height 45
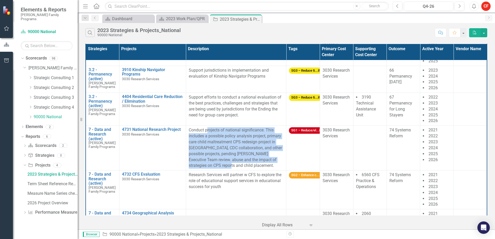
drag, startPoint x: 234, startPoint y: 161, endPoint x: 206, endPoint y: 127, distance: 43.7
click at [206, 127] on p "Conduct projects of national significance. This includes a possible policy anal…" at bounding box center [236, 147] width 95 height 41
drag, startPoint x: 206, startPoint y: 127, endPoint x: 223, endPoint y: 148, distance: 26.6
click at [223, 148] on p "Conduct projects of national significance. This includes a possible policy anal…" at bounding box center [236, 147] width 95 height 41
drag, startPoint x: 228, startPoint y: 161, endPoint x: 208, endPoint y: 126, distance: 40.7
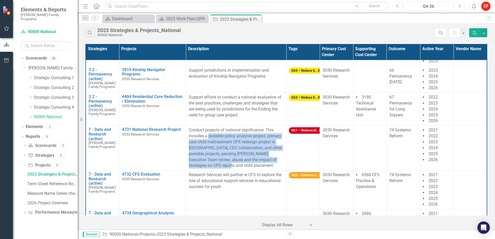
click at [208, 127] on p "Conduct projects of national significance. This includes a possible policy anal…" at bounding box center [236, 147] width 95 height 41
drag, startPoint x: 208, startPoint y: 126, endPoint x: 226, endPoint y: 151, distance: 30.9
click at [226, 151] on p "Conduct projects of national significance. This includes a possible policy anal…" at bounding box center [236, 147] width 95 height 41
click at [229, 156] on p "Conduct projects of national significance. This includes a possible policy anal…" at bounding box center [236, 147] width 95 height 41
click at [231, 161] on p "Conduct projects of national significance. This includes a possible policy anal…" at bounding box center [236, 147] width 95 height 41
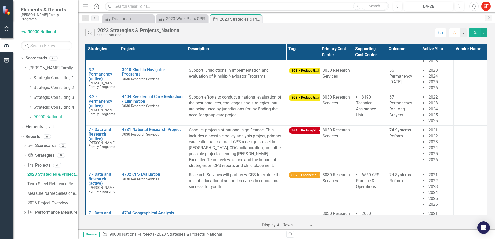
click at [248, 145] on p "Conduct projects of national significance. This includes a possible policy anal…" at bounding box center [236, 147] width 95 height 41
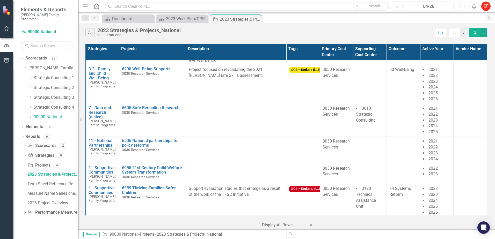
scroll to position [440, 0]
click at [212, 130] on td at bounding box center [236, 120] width 100 height 33
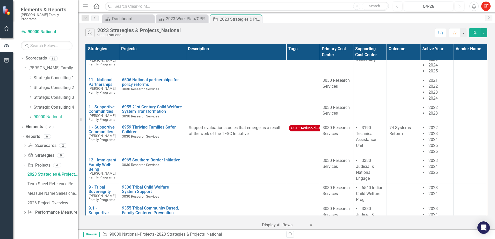
scroll to position [518, 0]
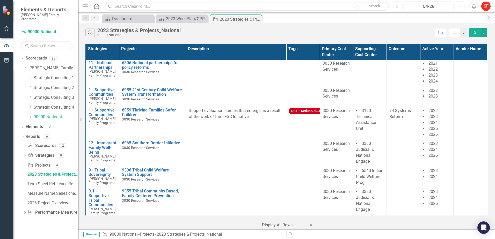
click at [287, 127] on td "SG1 – Reduce/el...ion" at bounding box center [302, 122] width 33 height 33
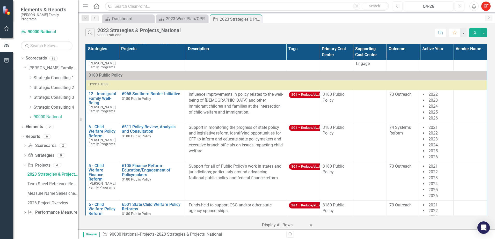
scroll to position [673, 0]
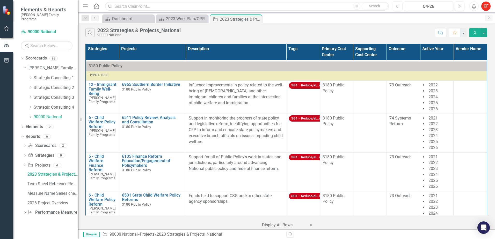
click at [379, 181] on td at bounding box center [369, 171] width 33 height 39
click at [382, 223] on div "‹ Previous 1 (current) › Next Display All Rows Expand" at bounding box center [286, 223] width 402 height 13
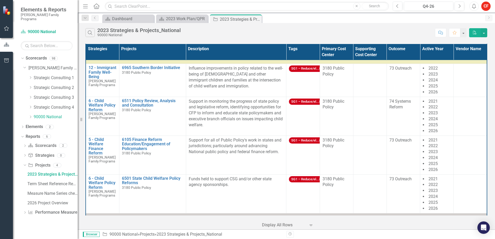
scroll to position [699, 0]
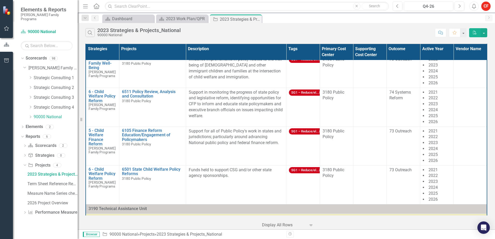
drag, startPoint x: 207, startPoint y: 154, endPoint x: 216, endPoint y: 165, distance: 14.9
click at [216, 167] on p "Funds held to support CSG and/or other state agency sponsorships." at bounding box center [236, 173] width 95 height 12
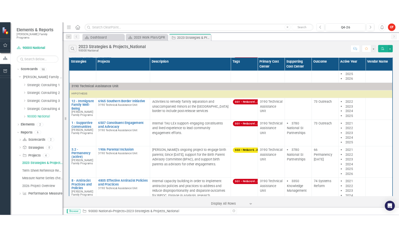
scroll to position [854, 0]
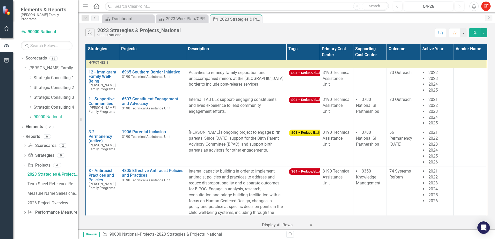
click at [195, 103] on p "Internal TAU LEx support- engaging constituents and lived experience to lead co…" at bounding box center [236, 106] width 95 height 18
drag, startPoint x: 230, startPoint y: 119, endPoint x: 245, endPoint y: 113, distance: 15.5
click at [230, 119] on td "Internal TAU LEx support- engaging constituents and lived experience to lead co…" at bounding box center [236, 111] width 100 height 33
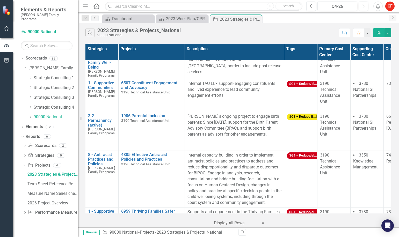
scroll to position [906, 1]
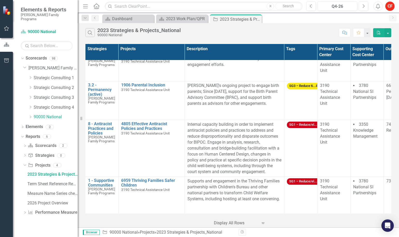
click at [186, 89] on td "TAU's ongoing project to engage birth parents; Since 2011, support for the Birt…" at bounding box center [233, 100] width 99 height 39
